Goal: Navigation & Orientation: Find specific page/section

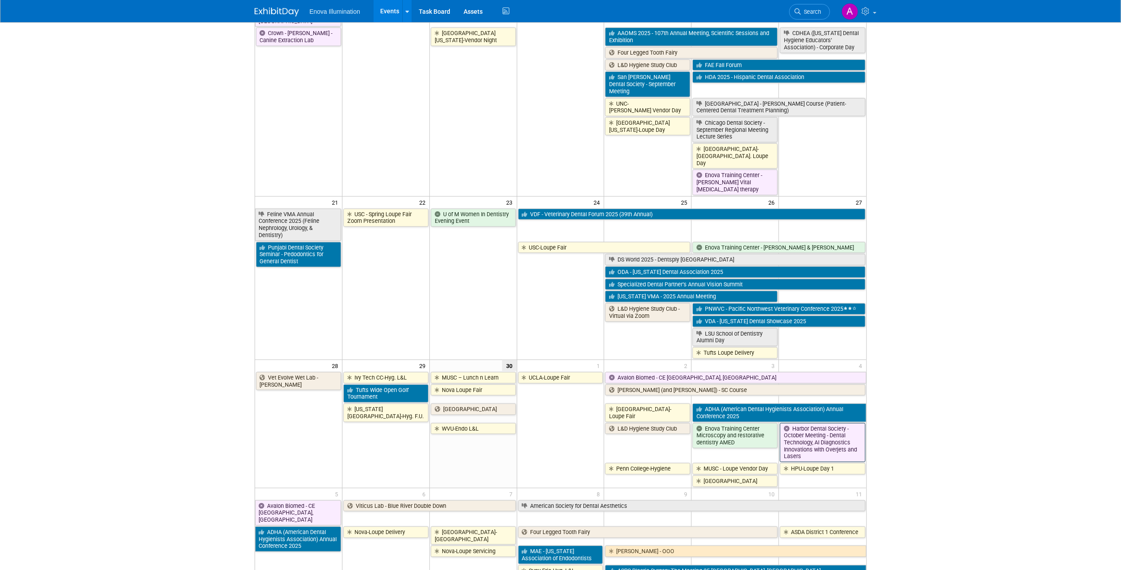
scroll to position [558, 0]
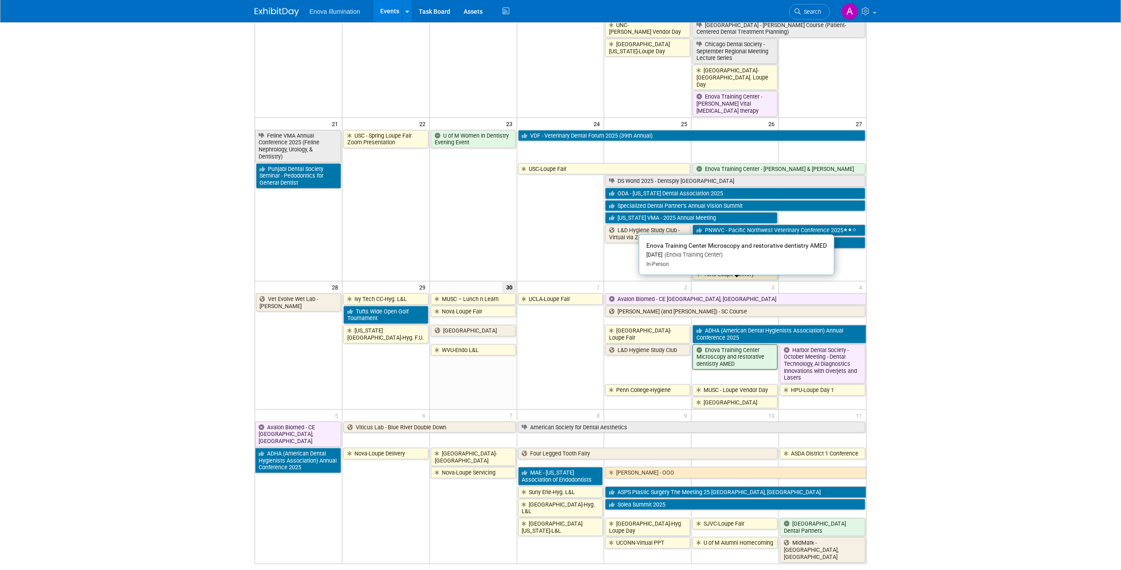
click at [732, 344] on link "Enova Training Center Microscopy and restorative dentistry AMED" at bounding box center [734, 356] width 85 height 25
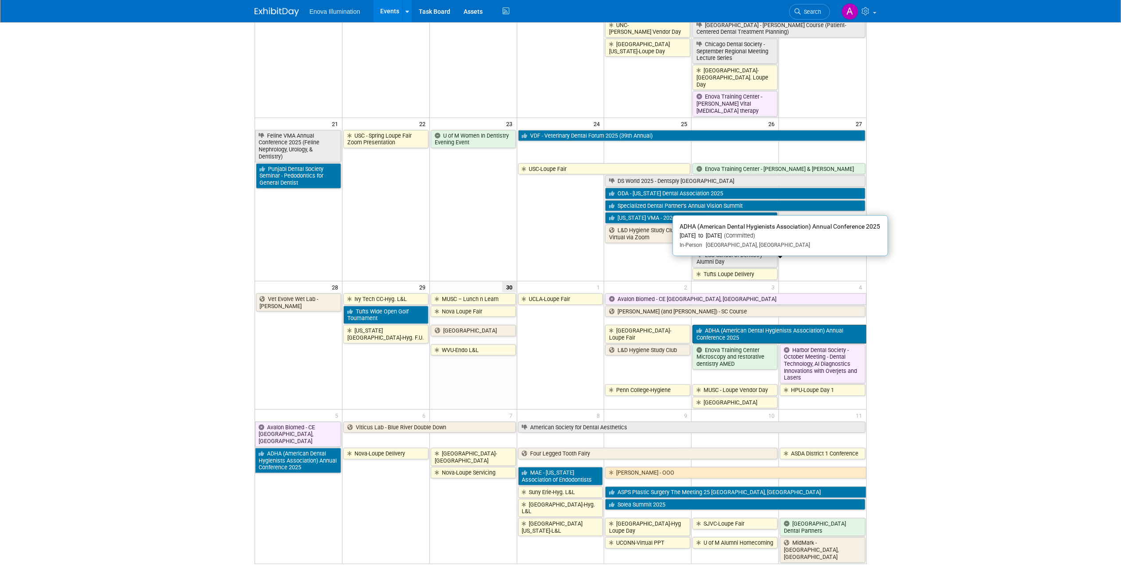
click at [743, 325] on link "ADHA (American Dental Hygienists Association) Annual Conference 2025" at bounding box center [778, 334] width 173 height 18
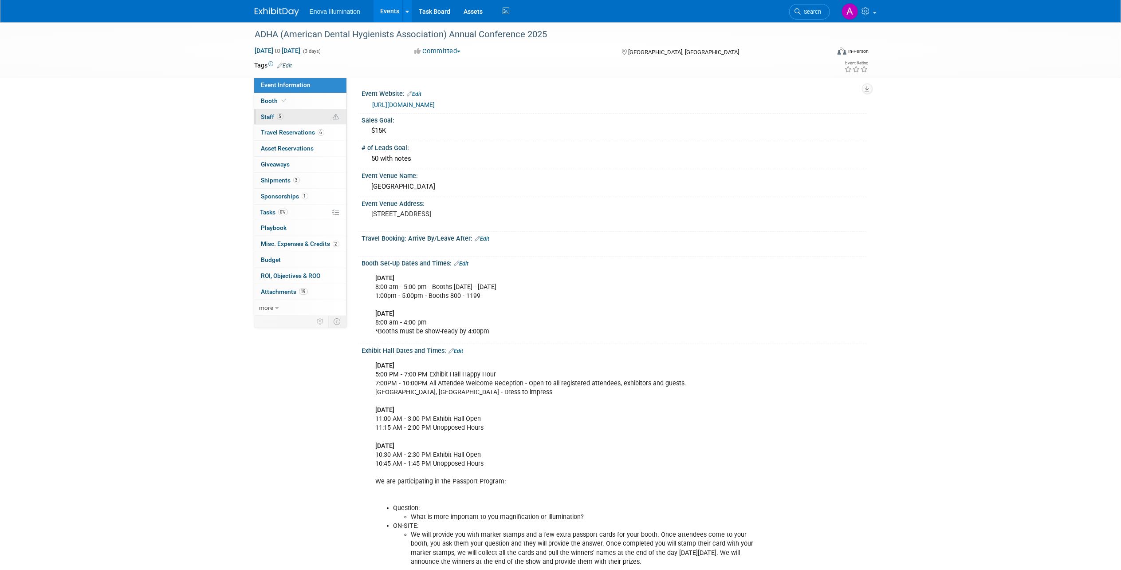
click at [299, 111] on link "5 Staff 5" at bounding box center [300, 117] width 92 height 16
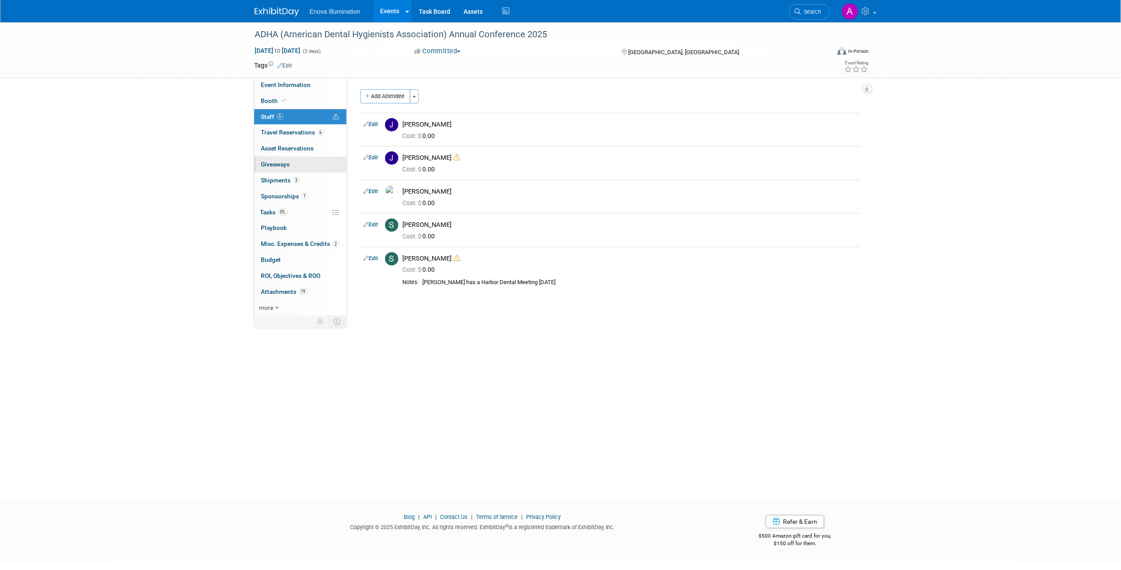
click at [311, 171] on link "0 Giveaways 0" at bounding box center [300, 165] width 92 height 16
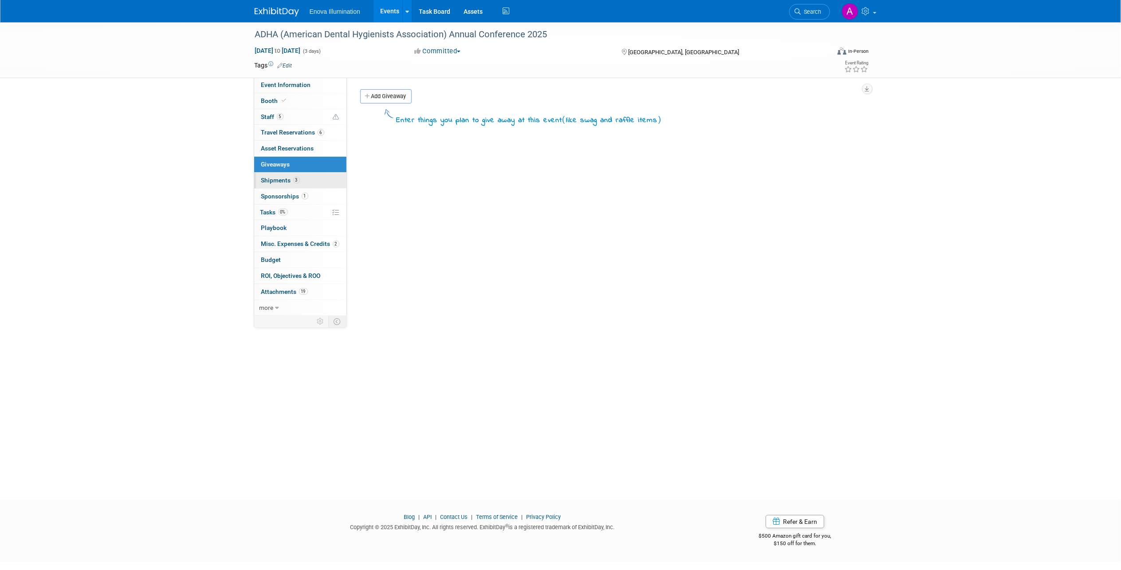
click at [313, 181] on link "3 Shipments 3" at bounding box center [300, 181] width 92 height 16
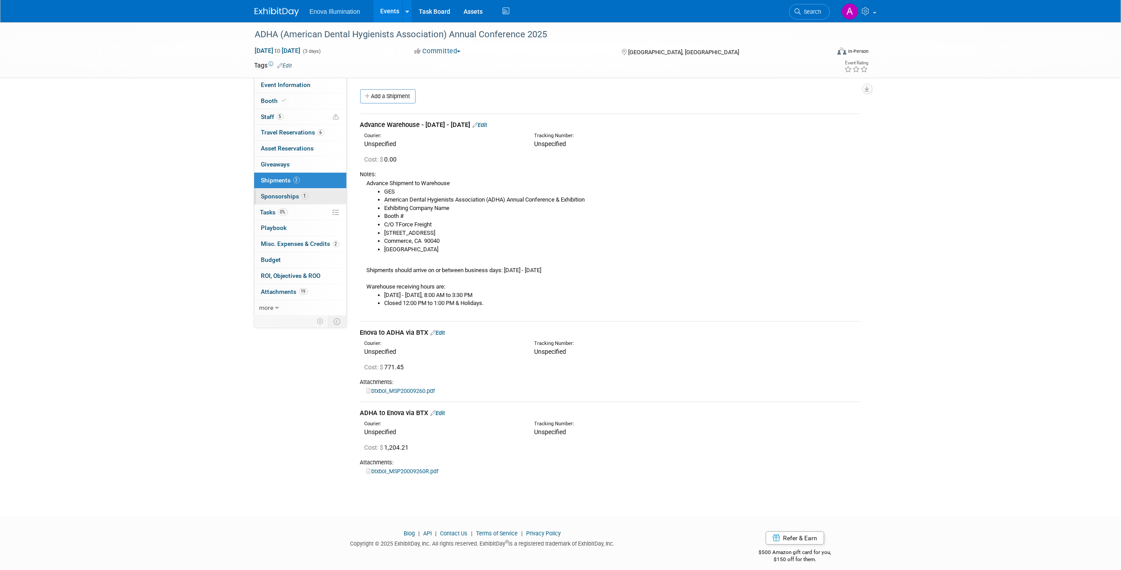
click at [313, 194] on link "1 Sponsorships 1" at bounding box center [300, 197] width 92 height 16
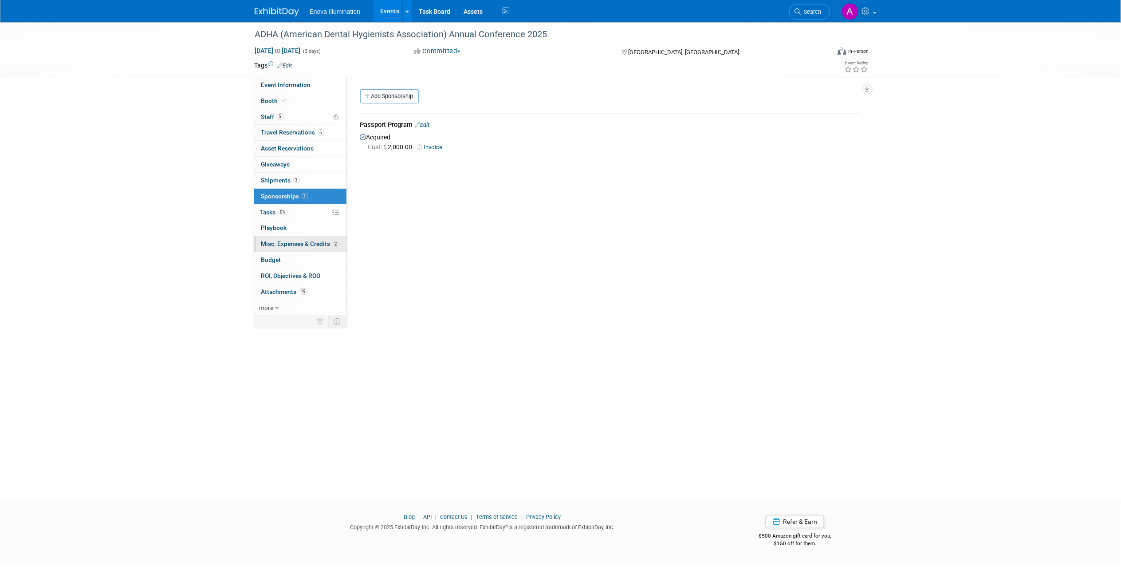
click at [312, 242] on span "Misc. Expenses & Credits 2" at bounding box center [300, 243] width 78 height 7
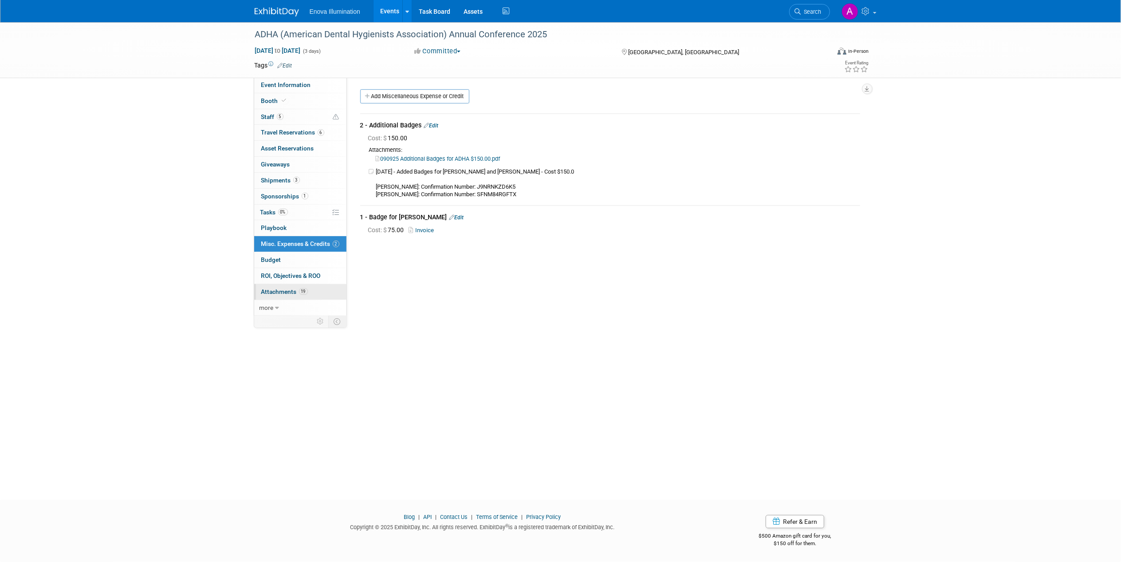
click at [281, 291] on span "Attachments 19" at bounding box center [284, 291] width 47 height 7
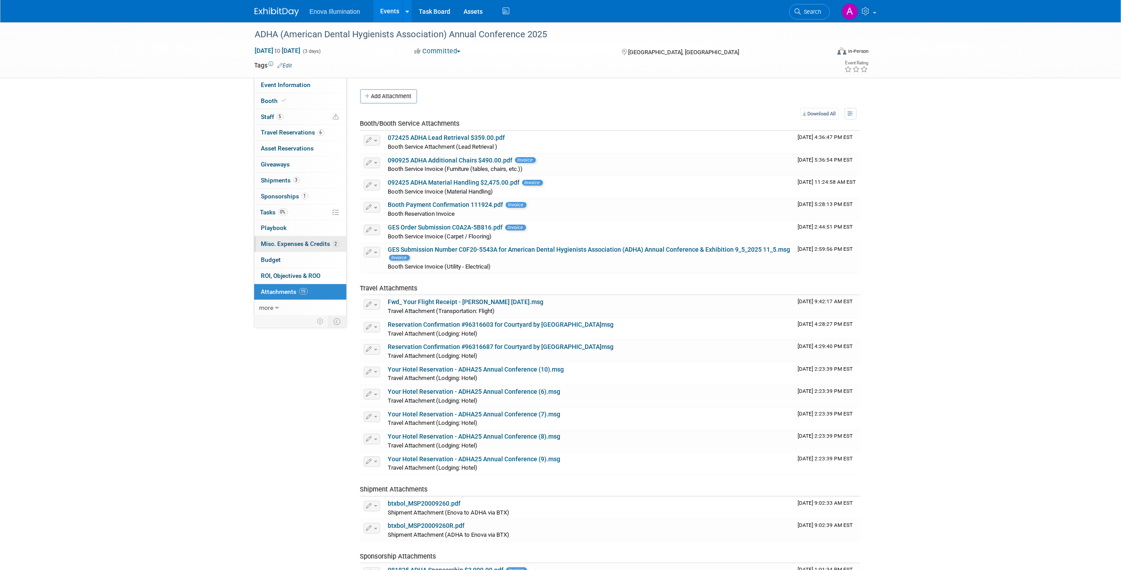
click at [301, 240] on span "Misc. Expenses & Credits 2" at bounding box center [300, 243] width 78 height 7
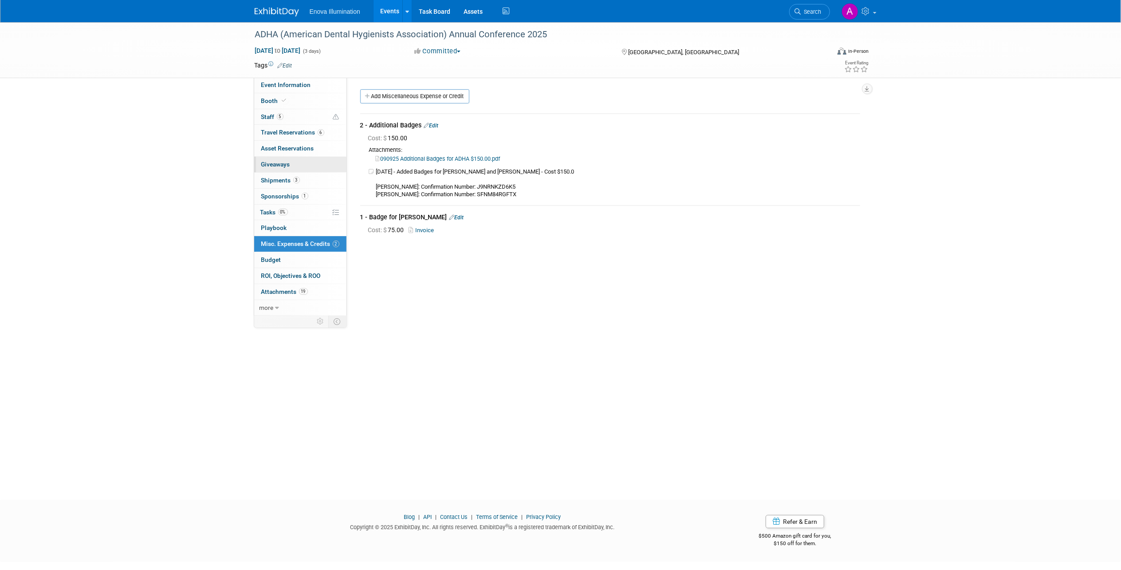
drag, startPoint x: 302, startPoint y: 188, endPoint x: 307, endPoint y: 158, distance: 29.7
drag, startPoint x: 307, startPoint y: 158, endPoint x: 294, endPoint y: 99, distance: 60.5
click at [294, 99] on link "Booth" at bounding box center [300, 101] width 92 height 16
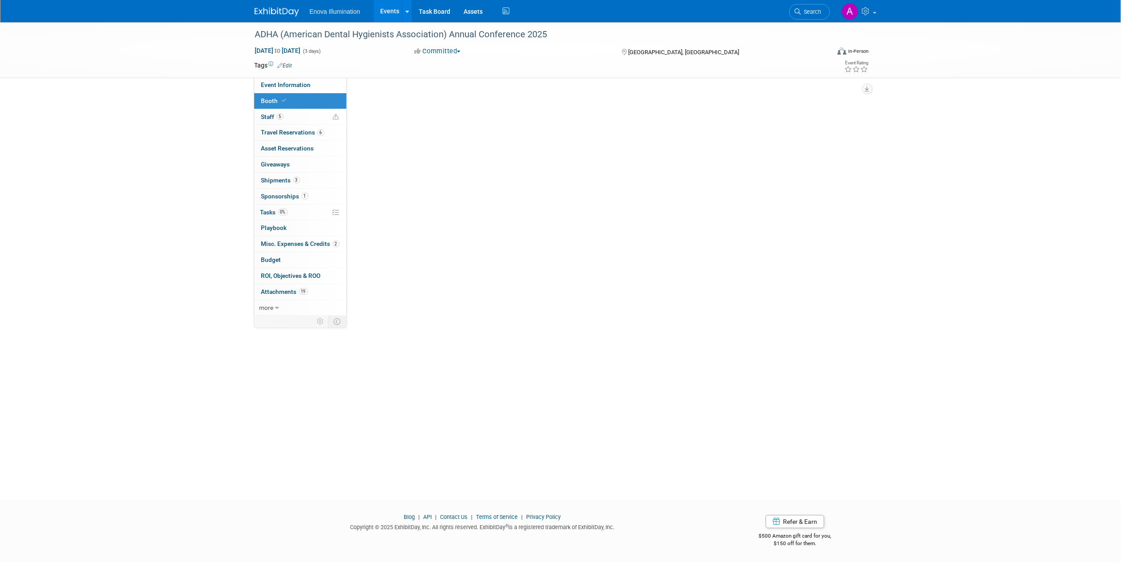
click at [294, 99] on link "Booth" at bounding box center [300, 101] width 92 height 16
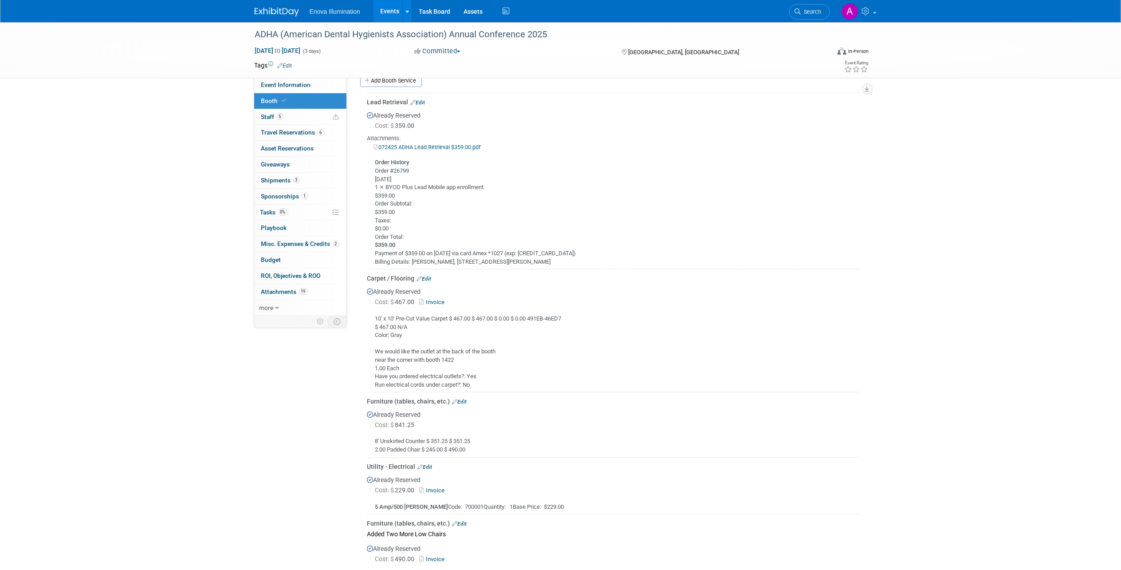
scroll to position [345, 0]
